Goal: Task Accomplishment & Management: Manage account settings

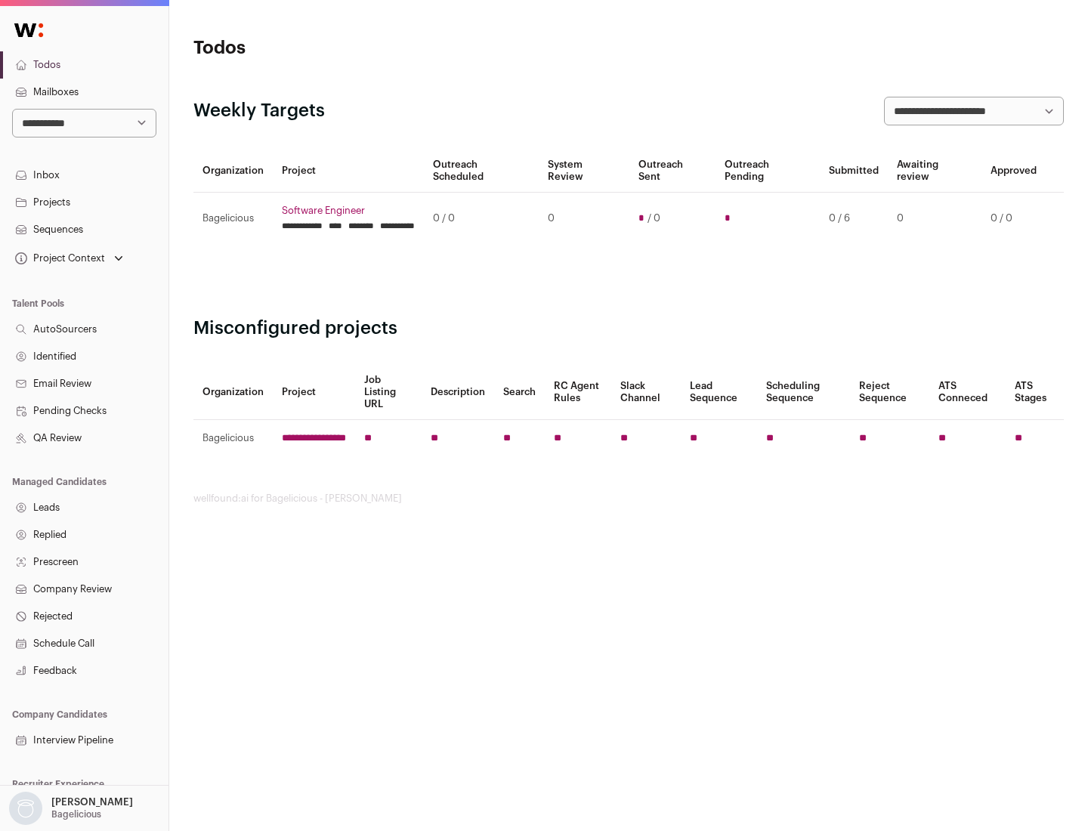
click at [84, 202] on link "Projects" at bounding box center [84, 202] width 169 height 27
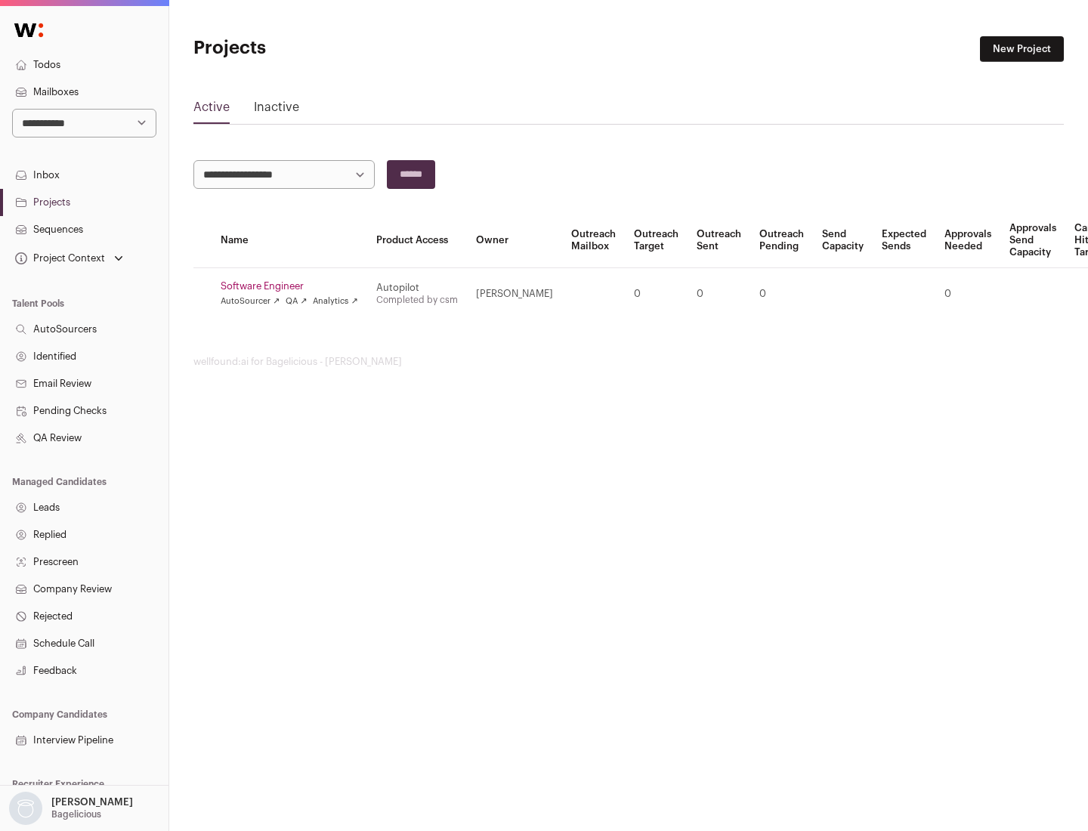
click at [294, 286] on link "Software Engineer" at bounding box center [290, 286] width 138 height 12
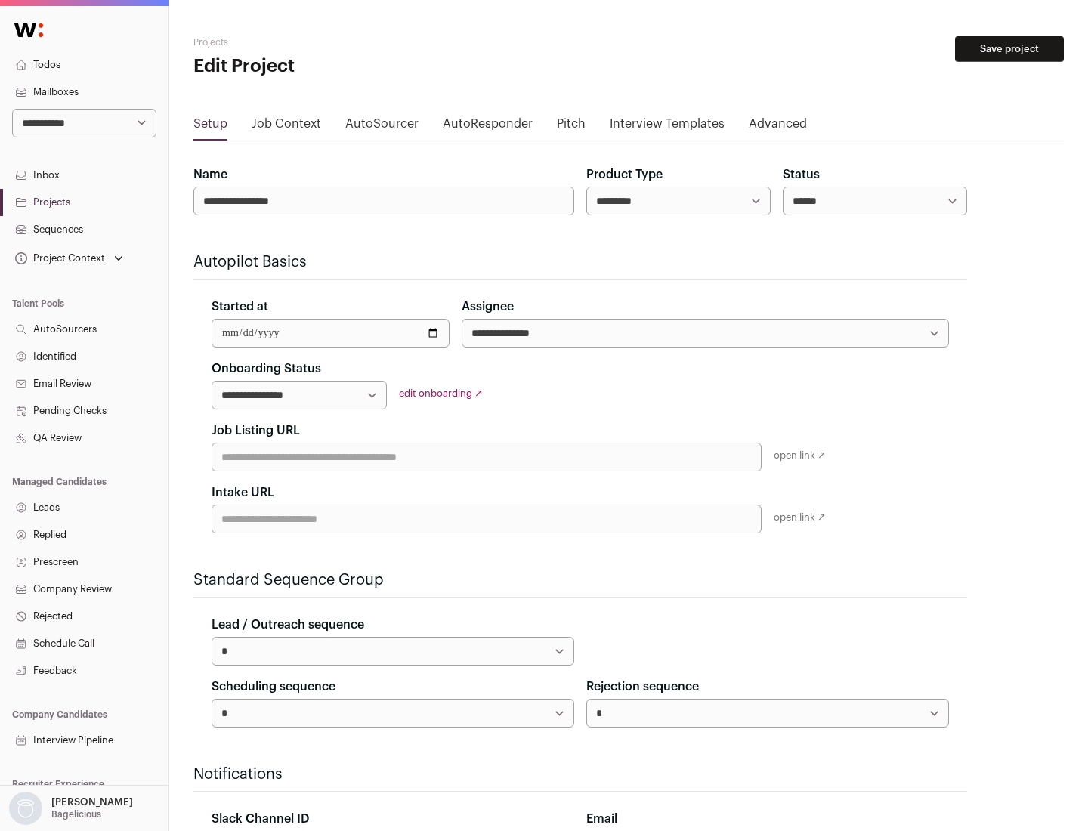
click at [1010, 49] on button "Save project" at bounding box center [1009, 49] width 109 height 26
